Goal: Entertainment & Leisure: Browse casually

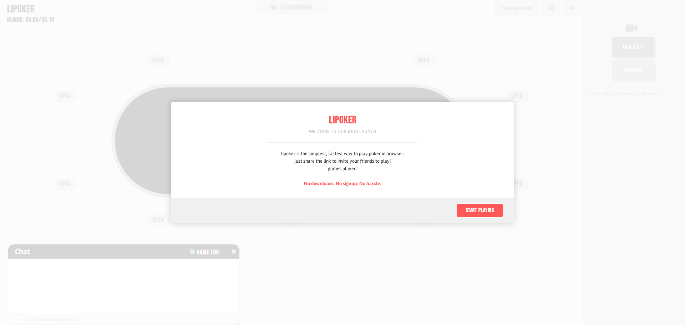
scroll to position [36, 0]
click at [486, 211] on button "Start playing" at bounding box center [479, 210] width 46 height 14
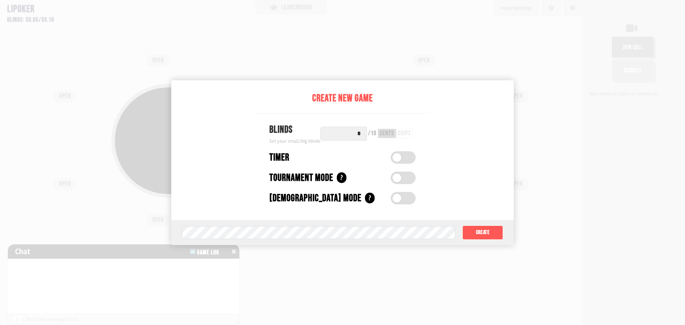
click at [488, 233] on button "Create" at bounding box center [482, 232] width 41 height 14
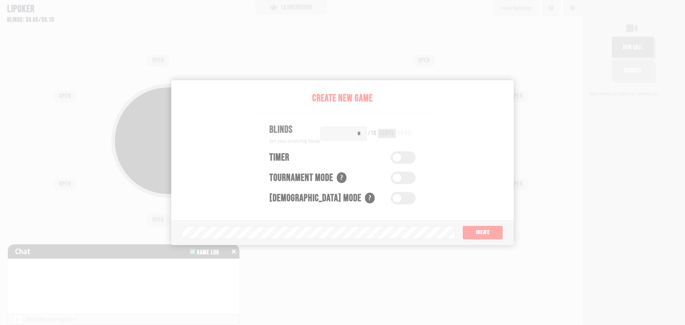
click at [105, 72] on div "Pot: $0.00 COPY GAME LINK OPEN OPEN OPEN OPEN OPEN OPEN OPEN OPEN OPEN" at bounding box center [291, 162] width 582 height 325
click at [356, 130] on div "Pot: $0.00 COPY GAME LINK" at bounding box center [290, 141] width 359 height 114
click at [411, 167] on div "Pot: $0.00 COPY GAME LINK" at bounding box center [290, 141] width 359 height 114
click at [441, 215] on div "Pot: $0.00 COPY GAME LINK" at bounding box center [290, 157] width 513 height 163
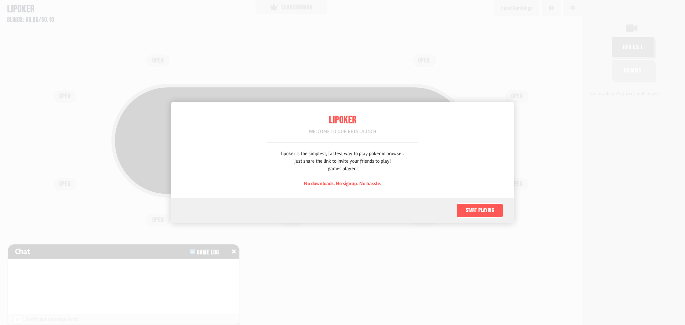
scroll to position [36, 0]
click at [485, 214] on button "Start playing" at bounding box center [479, 210] width 46 height 14
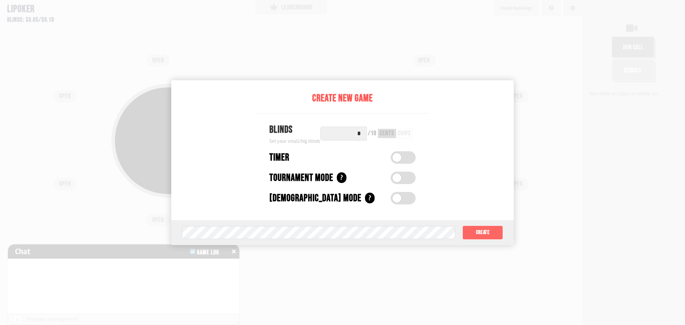
click at [477, 234] on button "Create" at bounding box center [482, 232] width 41 height 14
